Goal: Obtain resource: Obtain resource

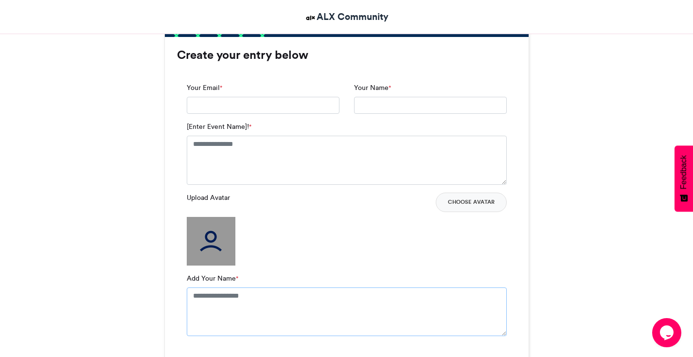
click at [236, 297] on textarea "Add Your Name *" at bounding box center [347, 311] width 320 height 49
type textarea "**********"
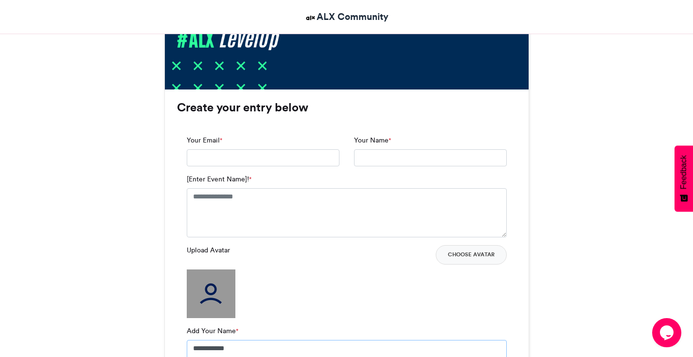
scroll to position [579, 0]
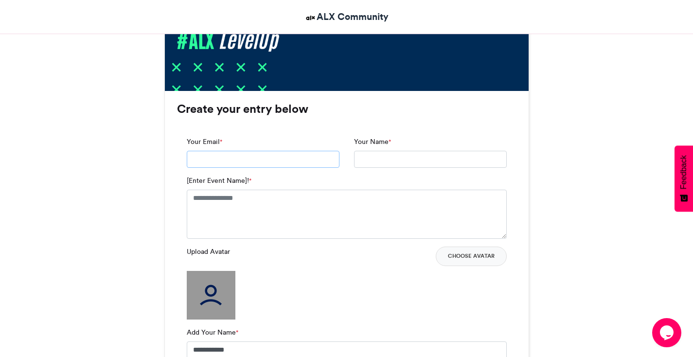
click at [201, 162] on input "Your Email *" at bounding box center [263, 160] width 153 height 18
type input "**********"
click at [226, 204] on textarea "[Enter Event Name]! *" at bounding box center [347, 214] width 320 height 49
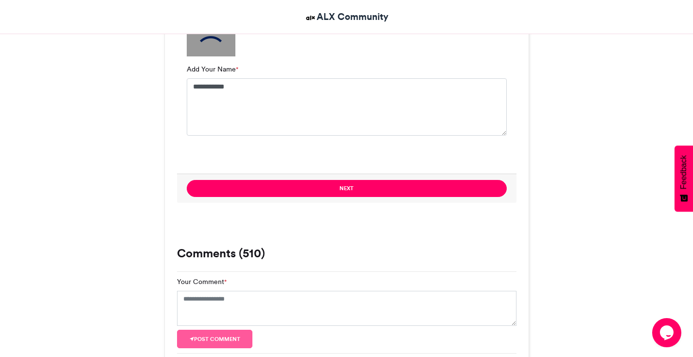
scroll to position [852, 0]
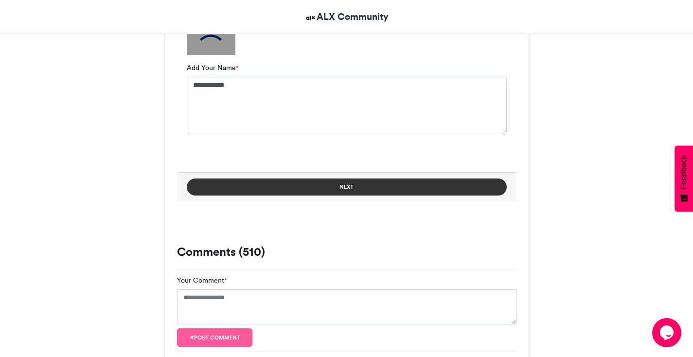
type textarea "**********"
click at [350, 187] on button "Next" at bounding box center [347, 186] width 320 height 17
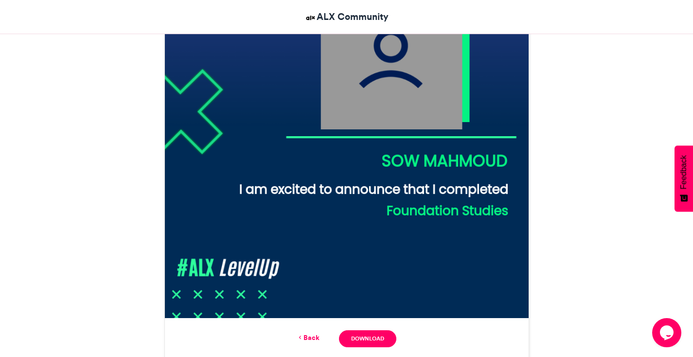
scroll to position [399, 0]
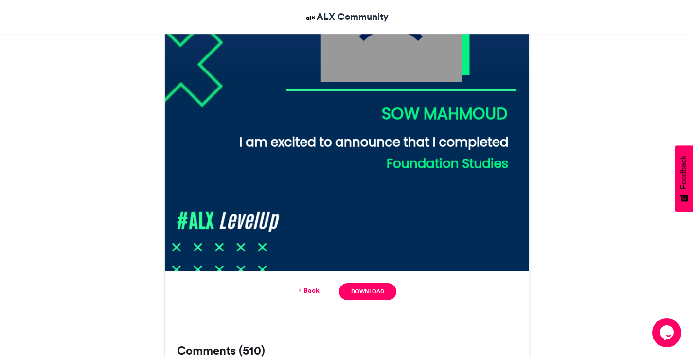
click at [313, 292] on link "Back" at bounding box center [308, 290] width 23 height 10
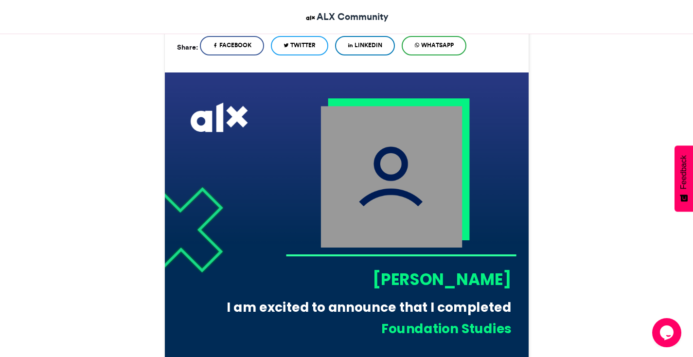
scroll to position [230, 0]
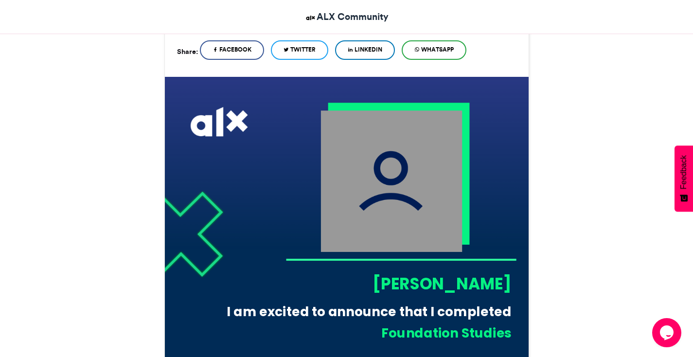
click at [369, 168] on img at bounding box center [391, 181] width 142 height 142
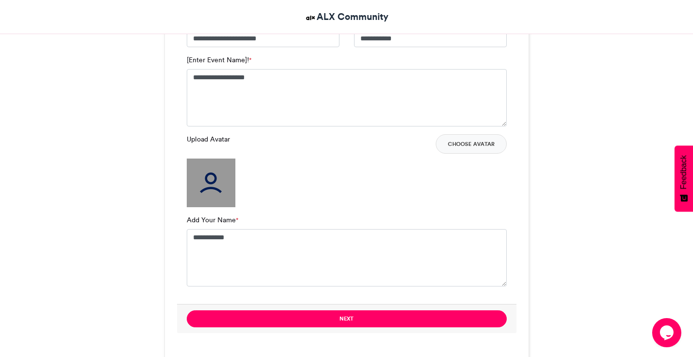
scroll to position [703, 0]
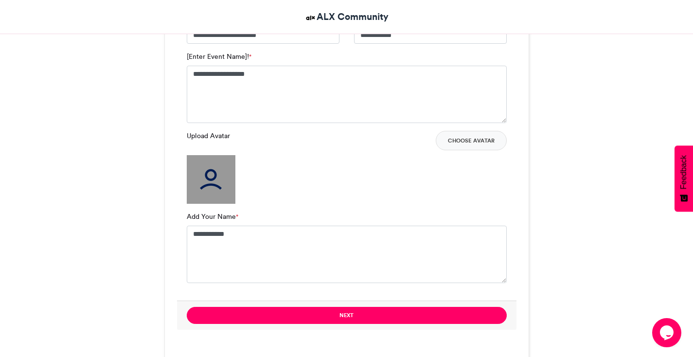
click at [216, 189] on img at bounding box center [211, 179] width 49 height 49
click at [445, 140] on button "Choose Avatar" at bounding box center [471, 140] width 71 height 19
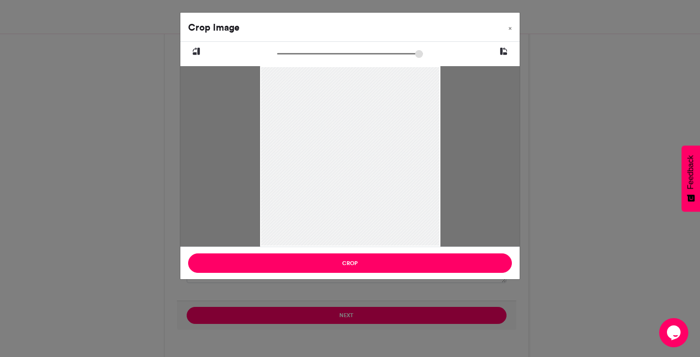
drag, startPoint x: 330, startPoint y: 142, endPoint x: 332, endPoint y: 176, distance: 33.1
click at [332, 176] on div at bounding box center [350, 186] width 180 height 240
drag, startPoint x: 345, startPoint y: 134, endPoint x: 342, endPoint y: 128, distance: 6.5
click at [342, 128] on div at bounding box center [350, 180] width 180 height 240
type input "*****"
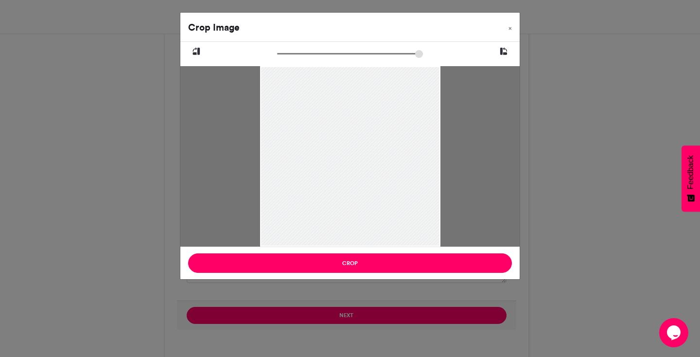
drag, startPoint x: 281, startPoint y: 53, endPoint x: 260, endPoint y: 50, distance: 20.8
click at [277, 50] on input "zoom" at bounding box center [350, 53] width 146 height 9
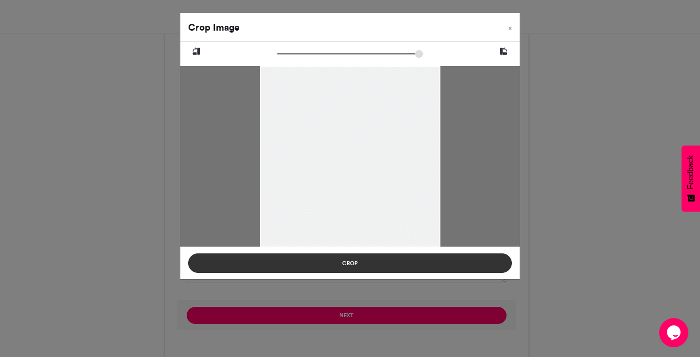
click at [372, 264] on button "Crop" at bounding box center [350, 262] width 324 height 19
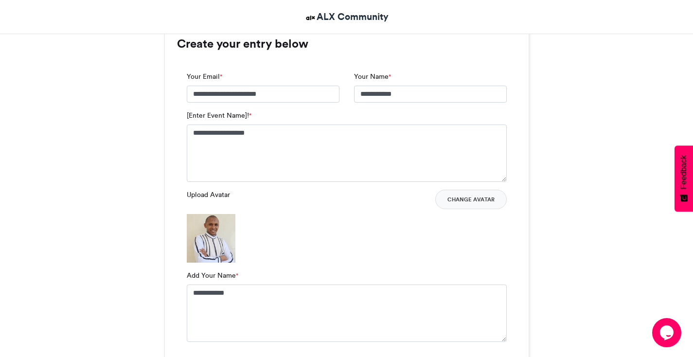
scroll to position [653, 0]
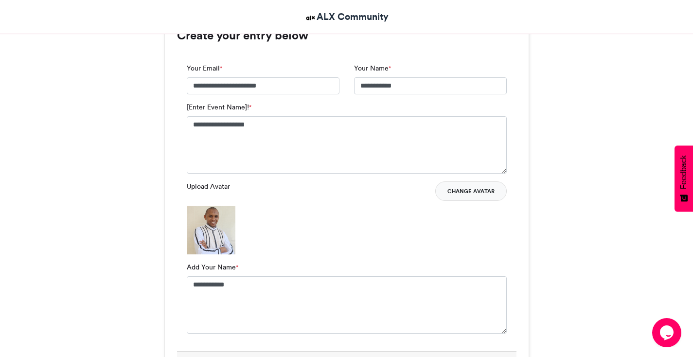
click at [477, 190] on button "Change Avatar" at bounding box center [470, 190] width 71 height 19
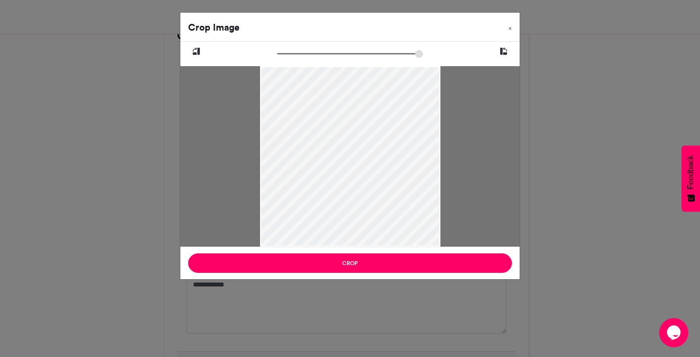
drag, startPoint x: 304, startPoint y: 148, endPoint x: 303, endPoint y: 171, distance: 22.4
click at [303, 171] on div at bounding box center [350, 178] width 180 height 240
click at [325, 136] on div at bounding box center [350, 176] width 180 height 240
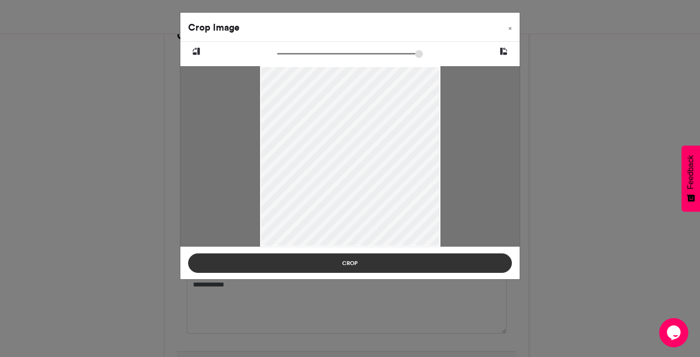
click at [398, 263] on button "Crop" at bounding box center [350, 262] width 324 height 19
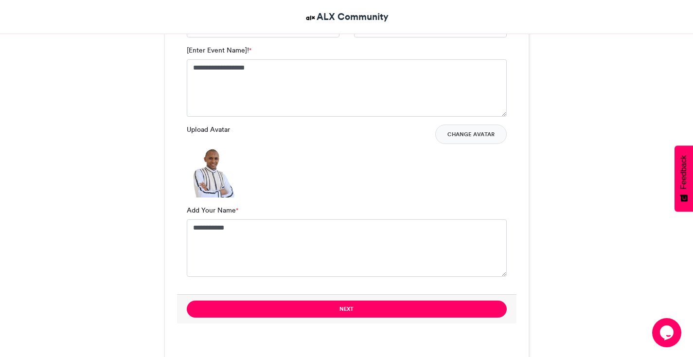
scroll to position [710, 0]
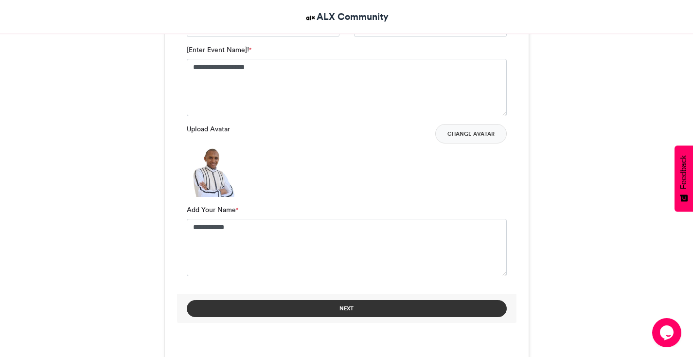
click at [368, 310] on button "Next" at bounding box center [347, 308] width 320 height 17
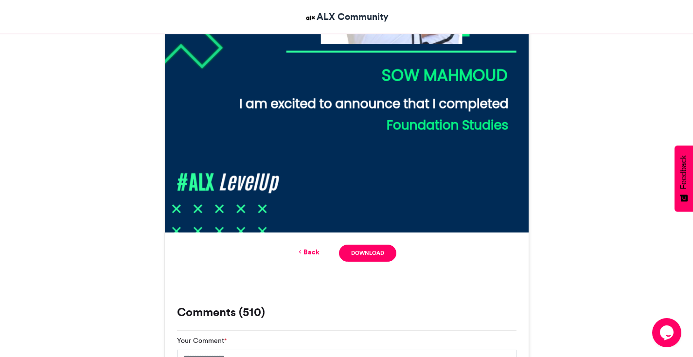
scroll to position [439, 0]
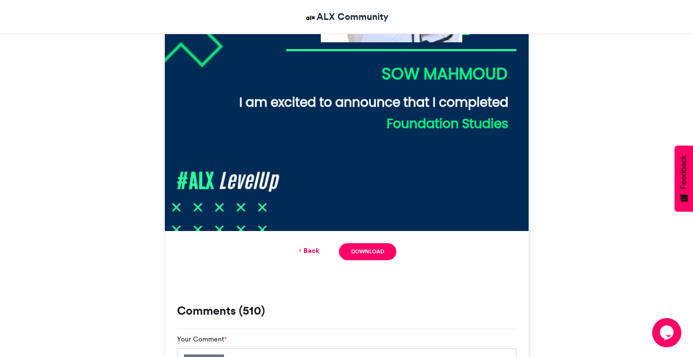
click at [308, 248] on link "Back" at bounding box center [308, 251] width 23 height 10
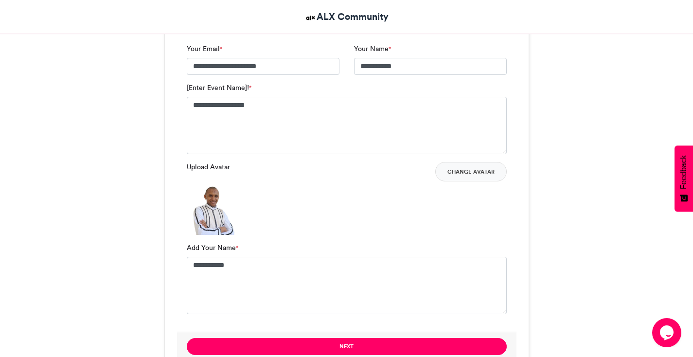
scroll to position [666, 0]
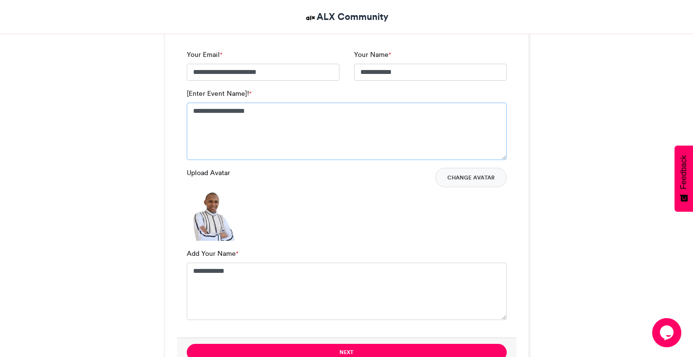
click at [230, 110] on textarea "**********" at bounding box center [347, 131] width 320 height 57
type textarea "**********"
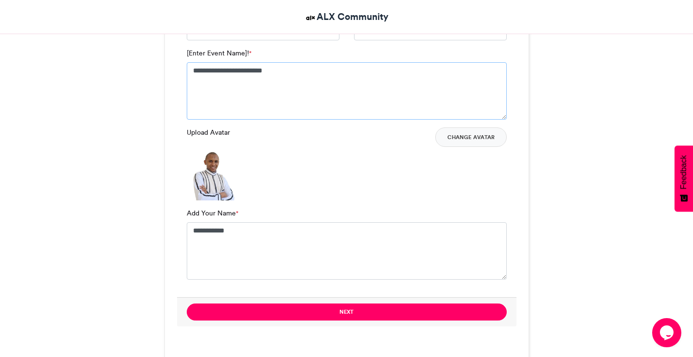
scroll to position [736, 0]
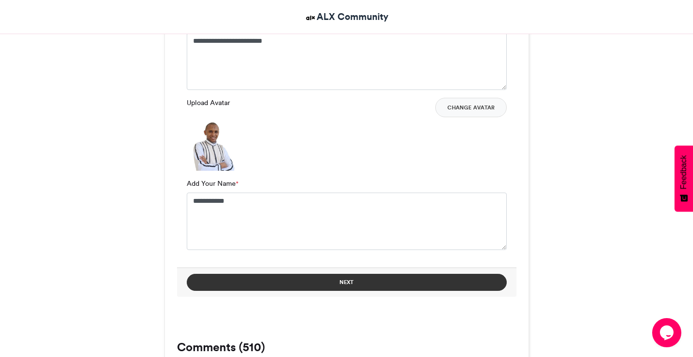
click at [375, 286] on button "Next" at bounding box center [347, 282] width 320 height 17
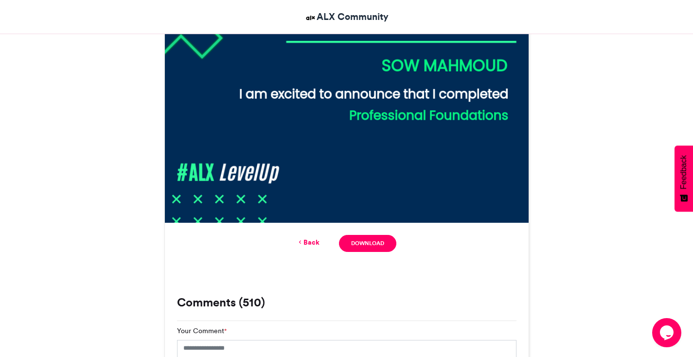
scroll to position [453, 0]
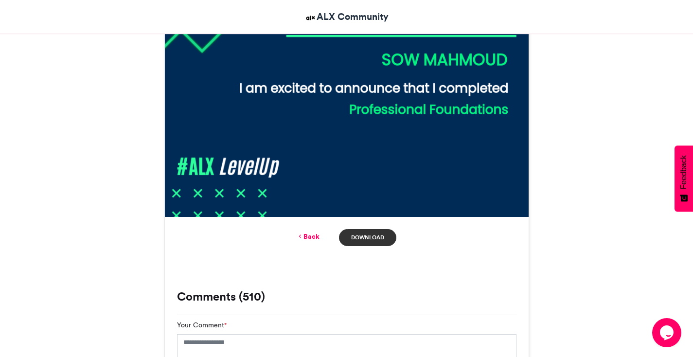
click at [372, 234] on link "Download" at bounding box center [367, 237] width 57 height 17
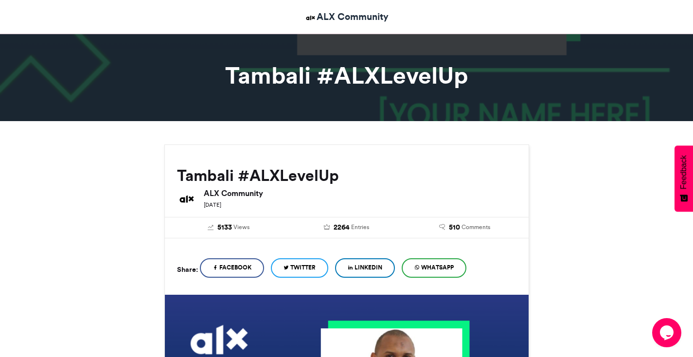
scroll to position [0, 0]
